Goal: Task Accomplishment & Management: Complete application form

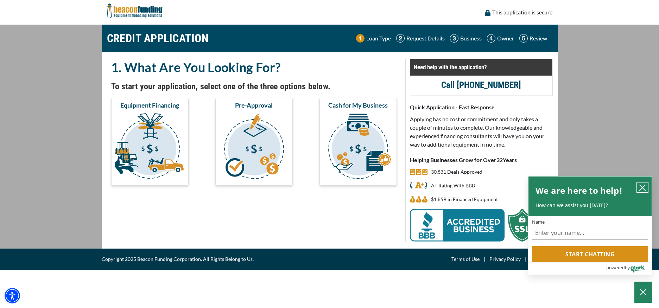
click at [643, 187] on icon "close chatbox" at bounding box center [642, 187] width 7 height 7
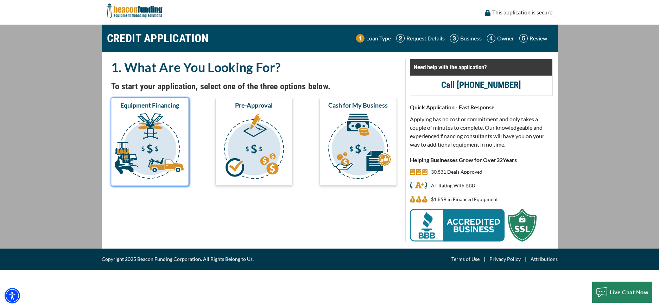
click at [141, 131] on img "submit" at bounding box center [150, 147] width 75 height 70
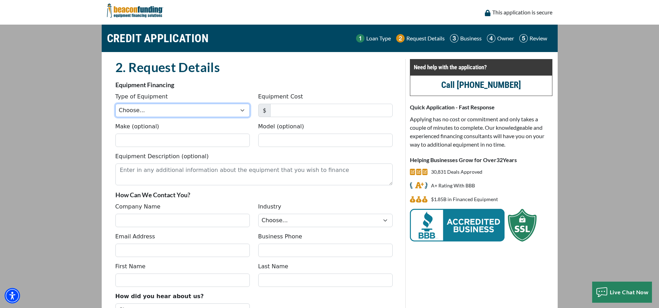
click at [142, 112] on select "Choose... Backhoe Boom/Bucket Truck Chipper Commercial Mower Crane DTG/DTF Prin…" at bounding box center [182, 110] width 134 height 13
select select "1"
click at [115, 104] on select "Choose... Backhoe Boom/Bucket Truck Chipper Commercial Mower Crane DTG/DTF Prin…" at bounding box center [182, 110] width 134 height 13
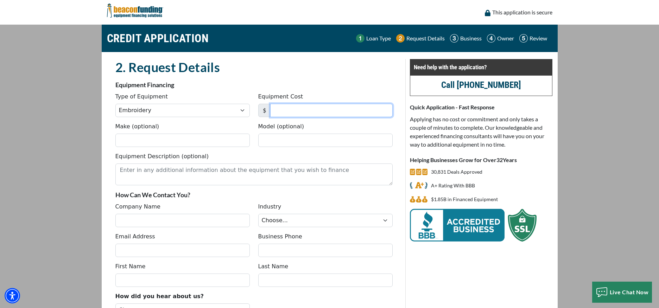
click at [290, 106] on input "Equipment Cost" at bounding box center [331, 110] width 123 height 13
type input "40,000"
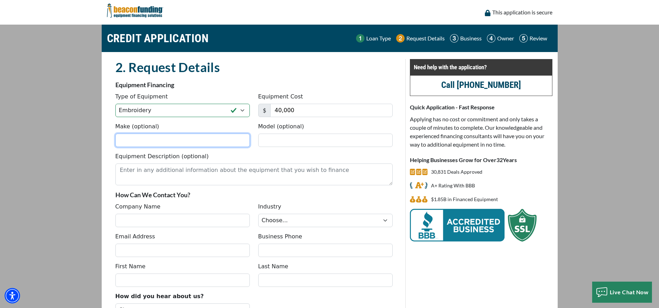
click at [201, 139] on input "Make (optional)" at bounding box center [182, 140] width 134 height 13
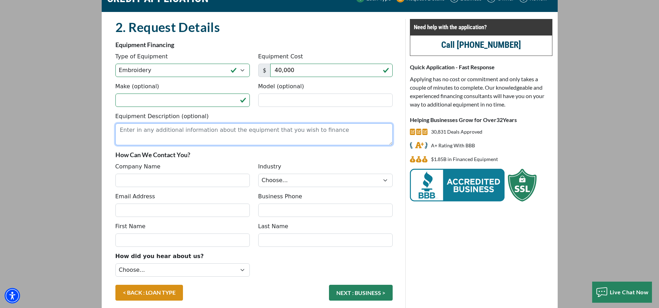
click at [198, 128] on textarea "Equipment Description (optional)" at bounding box center [253, 135] width 277 height 22
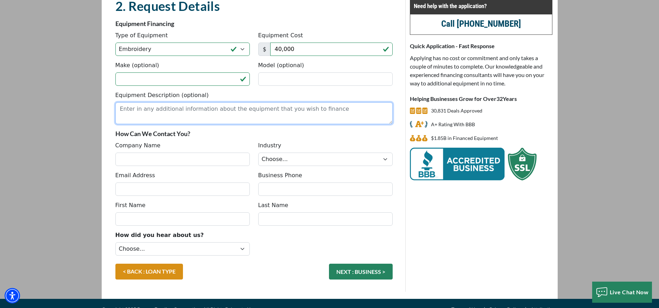
scroll to position [73, 0]
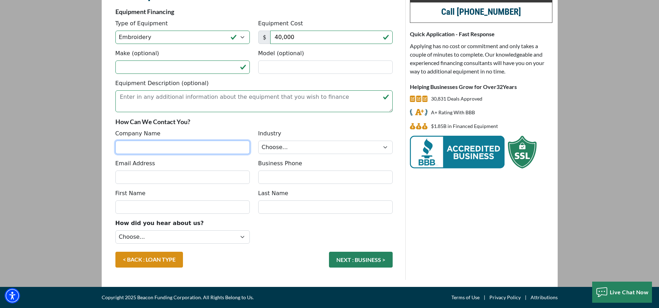
click at [156, 143] on input "Company Name" at bounding box center [182, 147] width 134 height 13
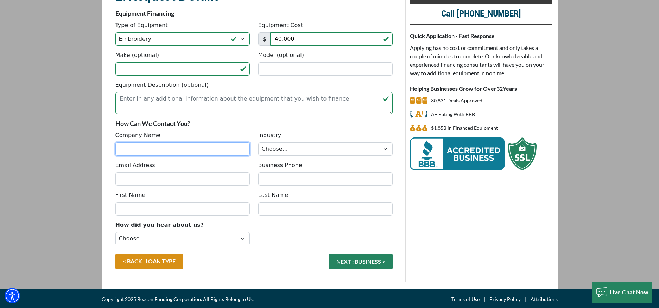
scroll to position [70, 0]
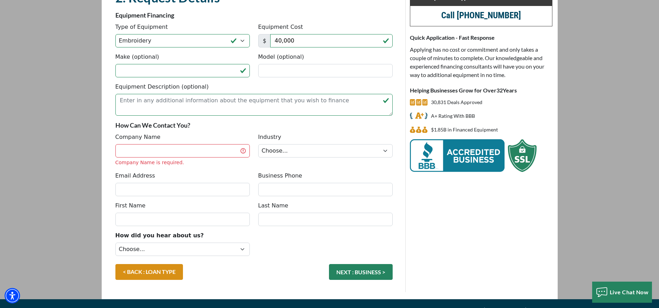
click at [156, 143] on div "Company Name Company Name is required." at bounding box center [182, 149] width 143 height 33
click at [156, 147] on input "Company Name" at bounding box center [182, 150] width 134 height 13
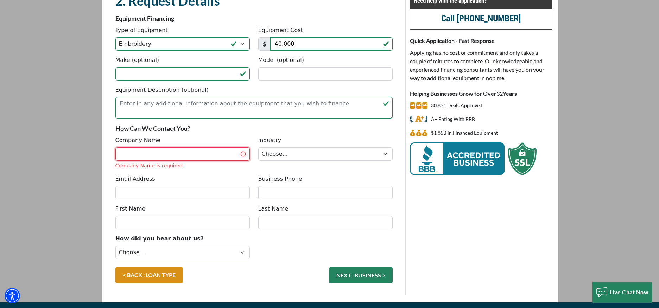
click at [151, 156] on input "Company Name" at bounding box center [182, 154] width 134 height 13
type input "Bravery Branding"
type input "2602296141"
type input "Avery"
type input "Emrick"
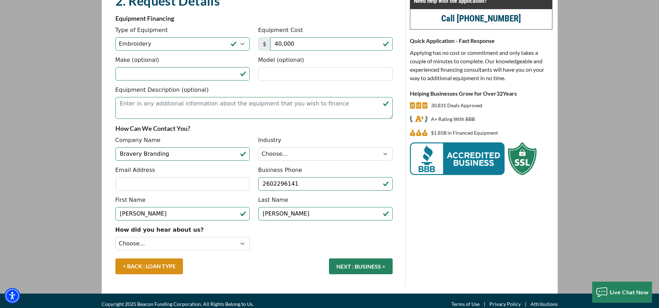
type input "(260) 229-6141"
click at [171, 180] on input "Email Address" at bounding box center [182, 183] width 134 height 13
type input "designs@braverybranding.com"
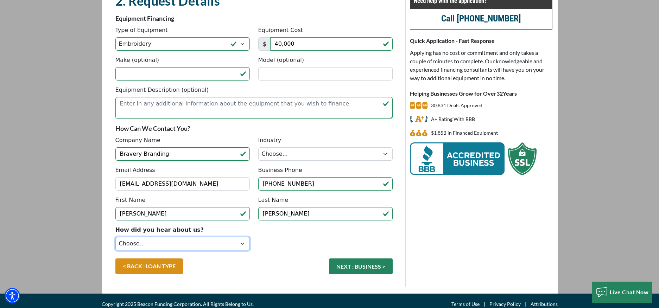
click at [160, 242] on select "Choose... Internet Search Vendor Referral Word of Mouth Client Referral Email E…" at bounding box center [182, 243] width 134 height 13
select select "5"
click at [115, 237] on select "Choose... Internet Search Vendor Referral Word of Mouth Client Referral Email E…" at bounding box center [182, 243] width 134 height 13
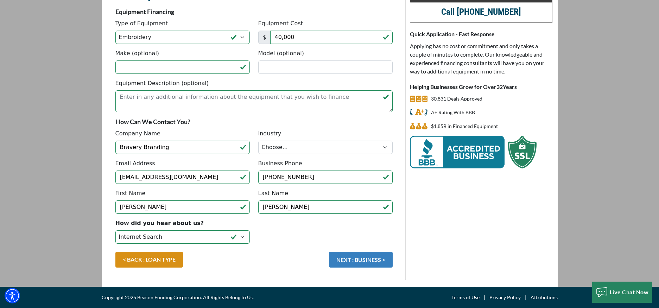
click at [350, 258] on button "NEXT : BUSINESS >" at bounding box center [361, 260] width 64 height 16
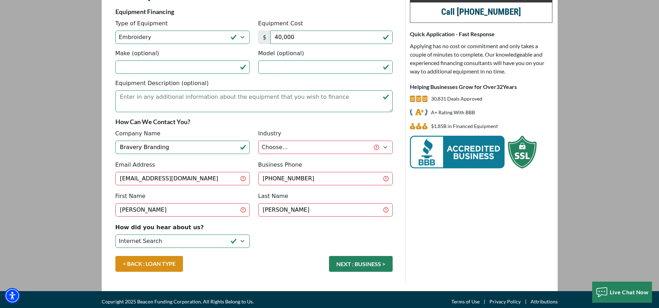
click at [283, 138] on div "Industry Choose... Towing Landscape/Hardscape Decorated Apparel Septic Light Co…" at bounding box center [325, 143] width 143 height 26
click at [283, 145] on select "Choose... Towing Landscape/Hardscape Decorated Apparel Septic Light Constructio…" at bounding box center [325, 147] width 134 height 13
select select "3"
click at [258, 141] on select "Choose... Towing Landscape/Hardscape Decorated Apparel Septic Light Constructio…" at bounding box center [325, 147] width 134 height 13
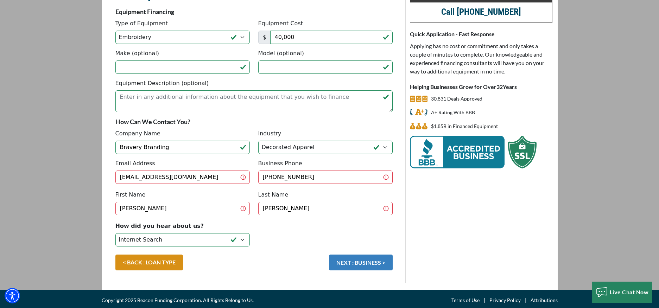
click at [341, 263] on button "NEXT : BUSINESS >" at bounding box center [361, 263] width 64 height 16
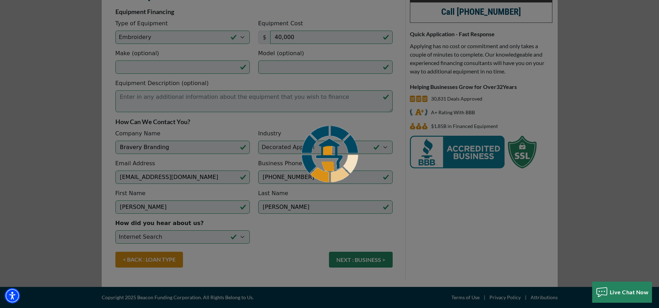
scroll to position [72, 0]
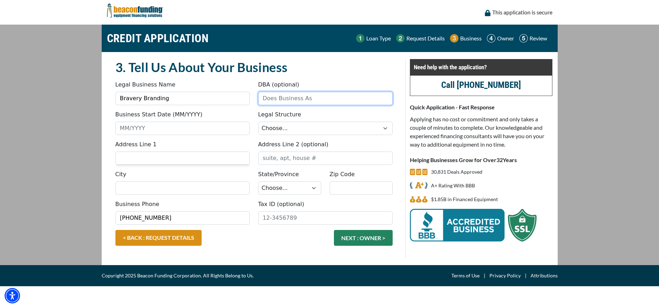
click at [281, 102] on input "DBA (optional)" at bounding box center [325, 98] width 134 height 13
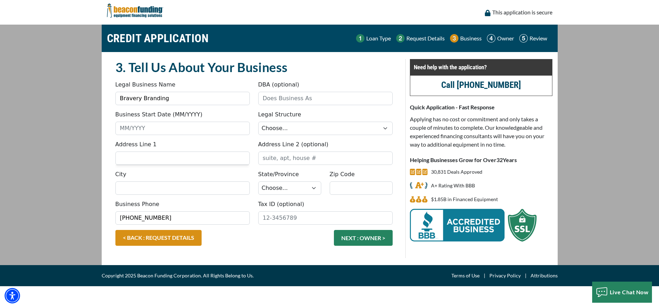
click at [244, 113] on div "Business Start Date (MM/YYYY)" at bounding box center [182, 123] width 143 height 25
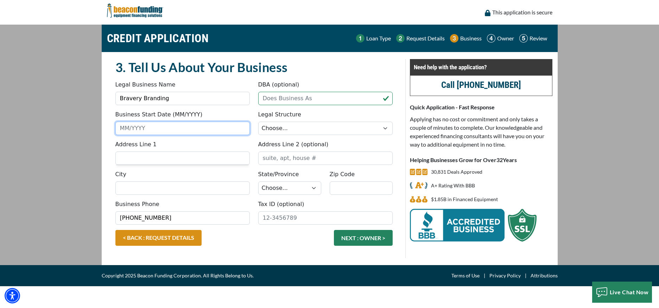
click at [229, 130] on input "Business Start Date (MM/YYYY)" at bounding box center [182, 128] width 134 height 13
type input "04/2020"
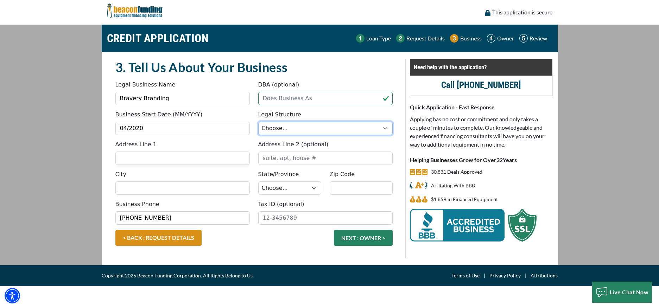
click at [297, 130] on select "Choose... Corporation LLC LLP Municipality Non-Profit Partnership Proprietorship" at bounding box center [325, 128] width 134 height 13
select select "2"
click at [258, 122] on select "Choose... Corporation LLC LLP Municipality Non-Profit Partnership Proprietorship" at bounding box center [325, 128] width 134 height 13
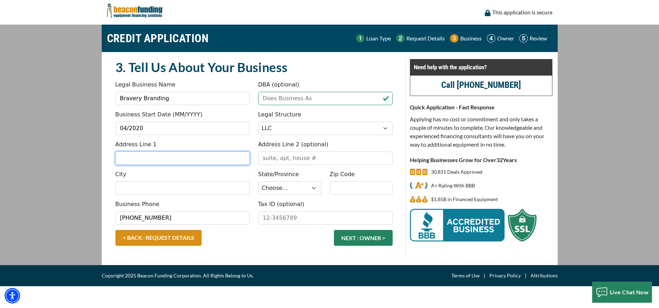
click at [211, 161] on input "Address Line 1" at bounding box center [182, 158] width 134 height 13
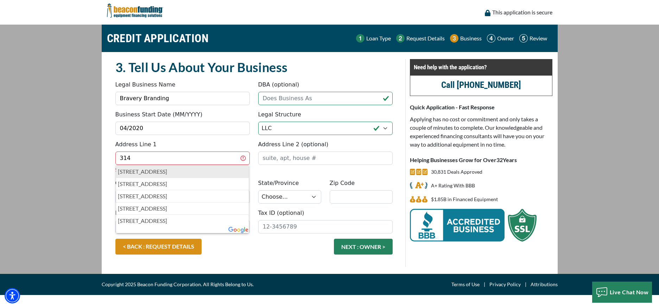
click at [218, 170] on p "314 North Main Street, Roanoke, IN, USA" at bounding box center [183, 172] width 130 height 8
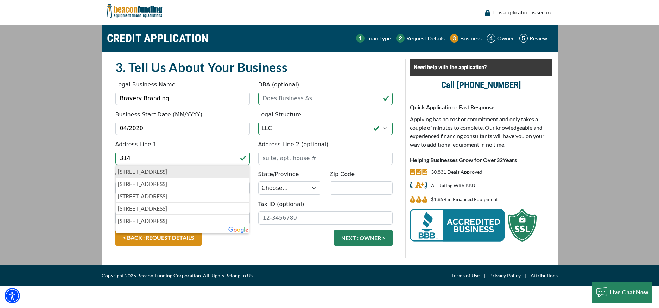
type input "314 North Main Street"
type input "Roanoke"
select select "16"
type input "46783"
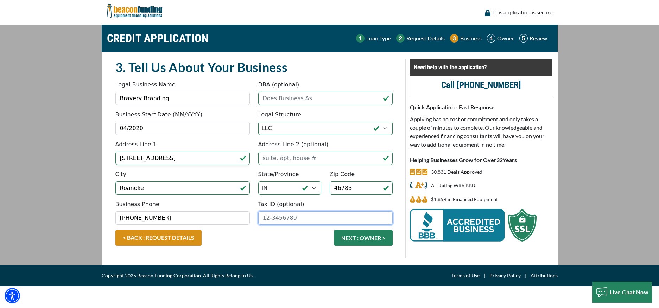
click at [317, 217] on input "Tax ID (optional)" at bounding box center [325, 218] width 134 height 13
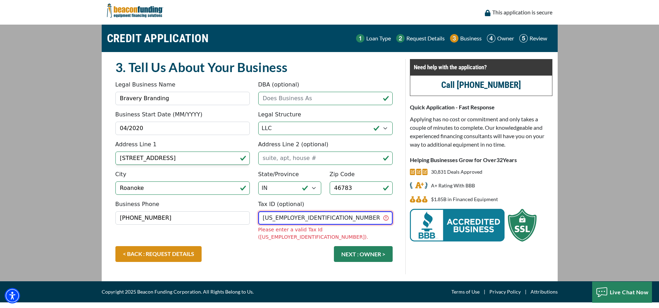
type input "88-4206964"
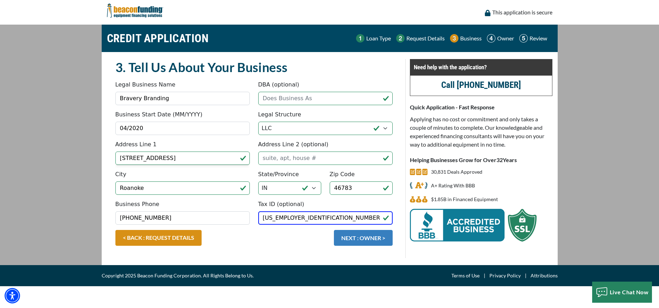
click at [360, 236] on button "NEXT : OWNER >" at bounding box center [363, 238] width 59 height 16
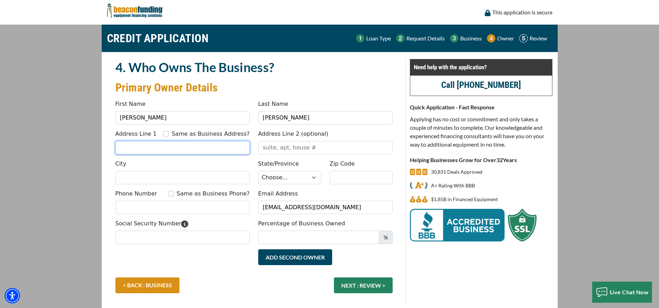
scroll to position [2, 0]
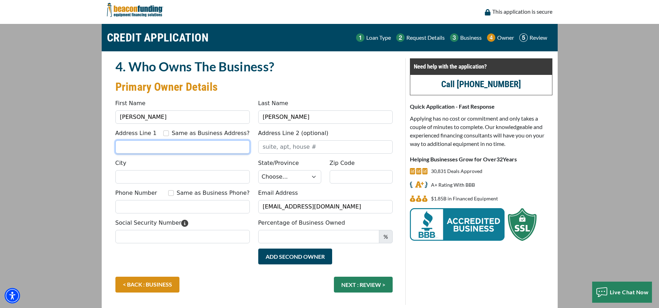
click at [186, 149] on input "Address Line 1" at bounding box center [182, 146] width 134 height 13
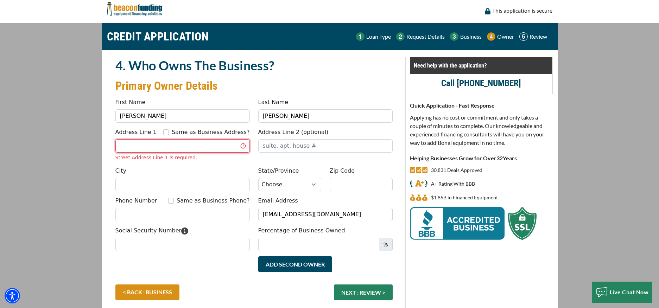
click at [181, 145] on input "Address Line 1" at bounding box center [182, 145] width 134 height 13
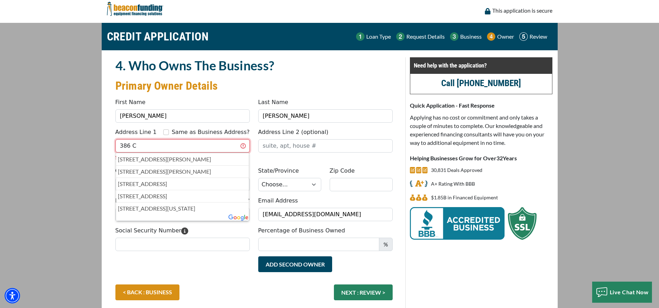
type input "386 Clark St"
type input "Roanoke"
select select "16"
type input "46783-8810"
type input "2602296141"
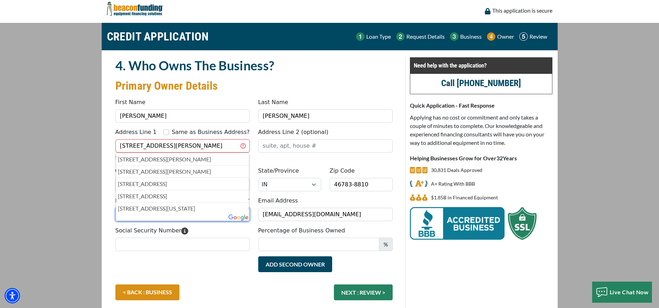
type input "Bra"
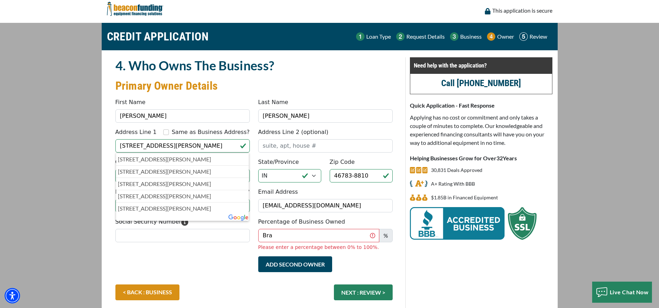
type input "[PHONE_NUMBER]"
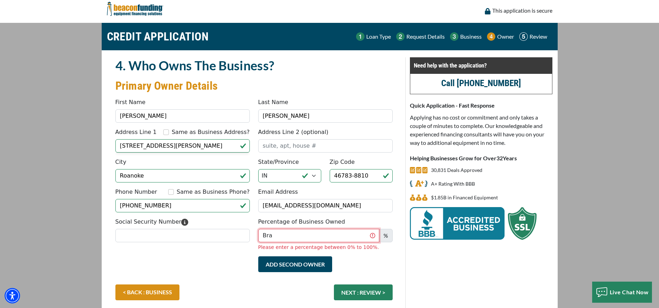
click at [294, 236] on input "Bra" at bounding box center [318, 235] width 121 height 13
type input "100"
drag, startPoint x: 218, startPoint y: 249, endPoint x: 215, endPoint y: 244, distance: 5.9
click at [218, 249] on fieldset "4. Who Owns The Business? Primary Owner Details Something went wrong, please tr…" at bounding box center [254, 185] width 286 height 256
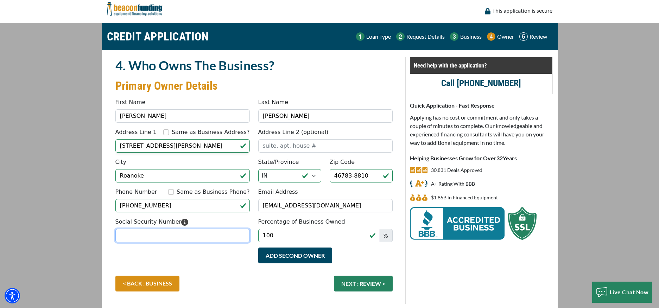
click at [214, 242] on input "Social Security Number" at bounding box center [182, 235] width 134 height 13
type input "308-21-7339"
click at [255, 275] on div "Add Second Owner Remove Second Owner" at bounding box center [254, 262] width 286 height 28
click at [363, 286] on button "NEXT : REVIEW >" at bounding box center [363, 284] width 59 height 16
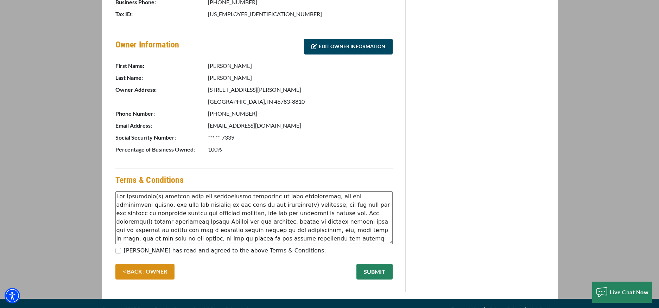
scroll to position [324, 0]
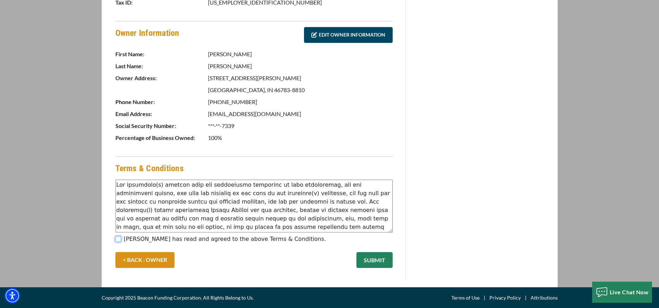
click at [119, 237] on input "Avery Emrick has read and agreed to the above Terms & Conditions." at bounding box center [118, 240] width 6 height 6
checkbox input "true"
click at [373, 259] on button "SUBMIT" at bounding box center [375, 260] width 36 height 16
